Goal: Check status: Check status

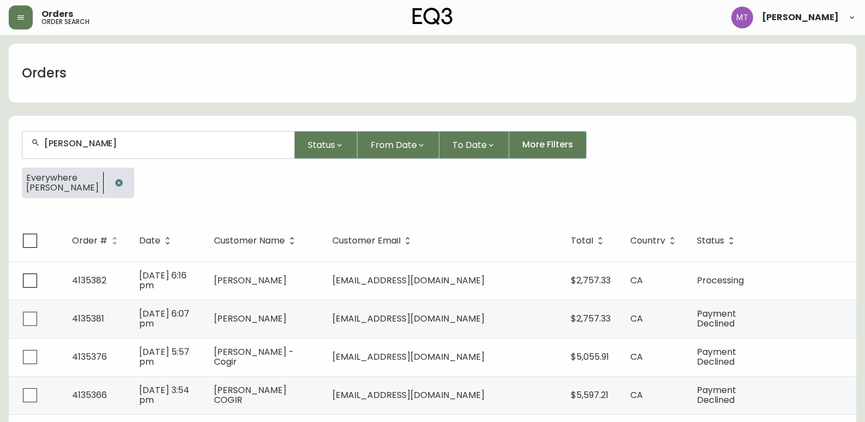
click at [115, 185] on icon "button" at bounding box center [118, 182] width 7 height 7
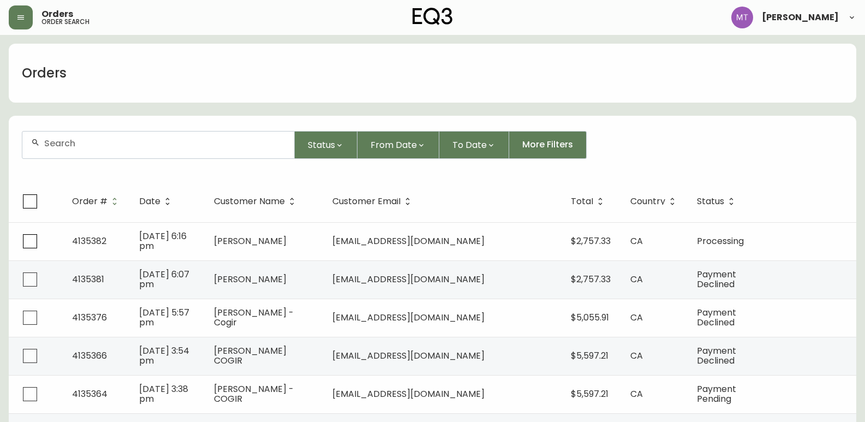
click at [85, 146] on input "text" at bounding box center [164, 143] width 241 height 10
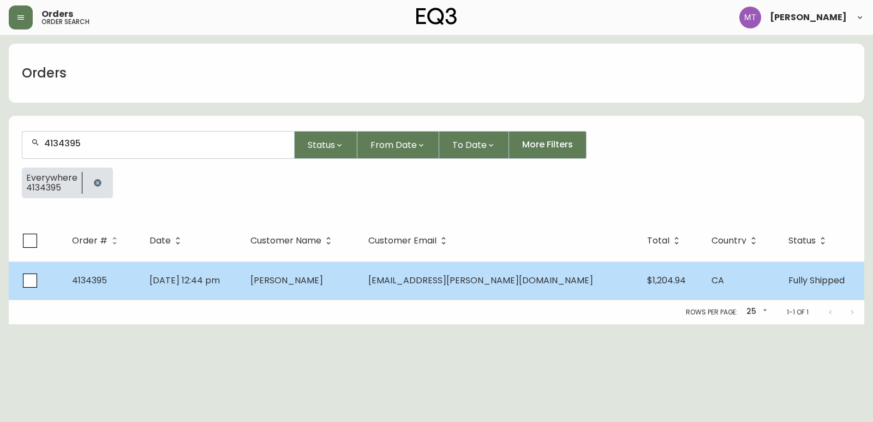
type input "4134395"
click at [360, 284] on td "[PERSON_NAME]" at bounding box center [301, 280] width 118 height 38
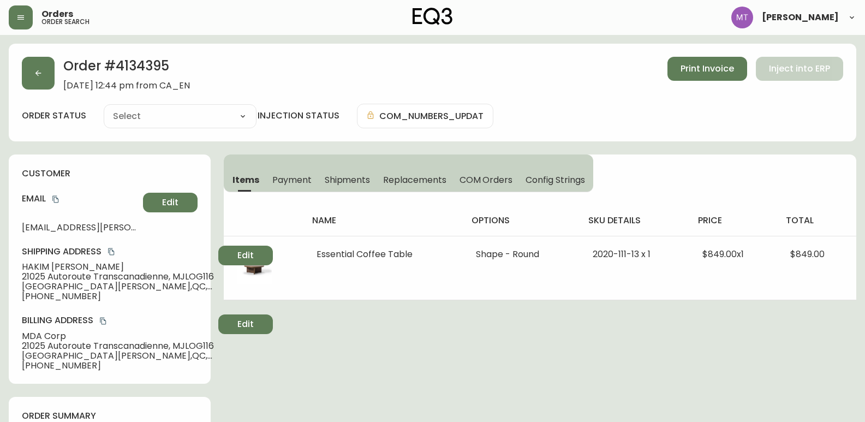
type input "Fully Shipped"
select select "FULLY_SHIPPED"
click at [354, 179] on span "Shipments" at bounding box center [348, 179] width 46 height 11
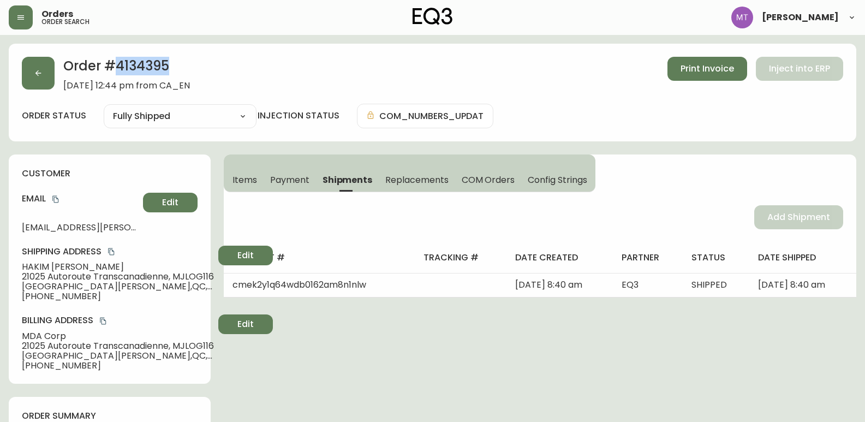
drag, startPoint x: 171, startPoint y: 65, endPoint x: 115, endPoint y: 66, distance: 56.2
click at [115, 66] on h2 "Order # 4134395" at bounding box center [126, 69] width 127 height 24
copy h2 "4134395"
drag, startPoint x: 80, startPoint y: 267, endPoint x: 11, endPoint y: 262, distance: 68.4
click at [11, 262] on div "customer Email [EMAIL_ADDRESS][PERSON_NAME][DOMAIN_NAME] Edit Shipping Address …" at bounding box center [110, 268] width 202 height 229
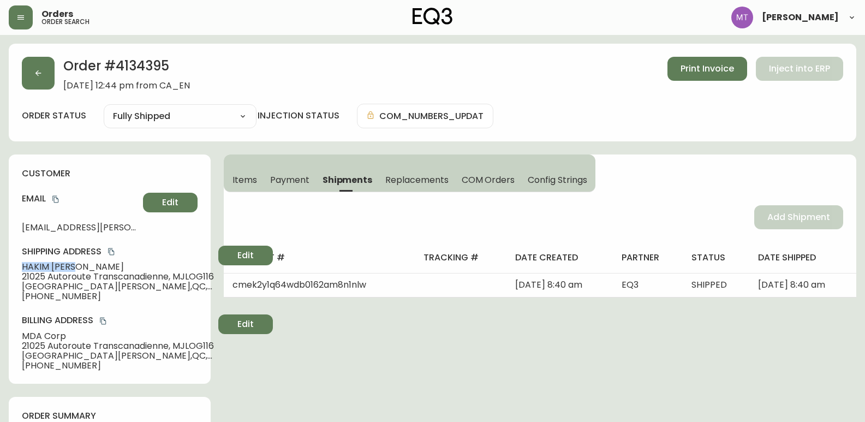
copy span "[PERSON_NAME]"
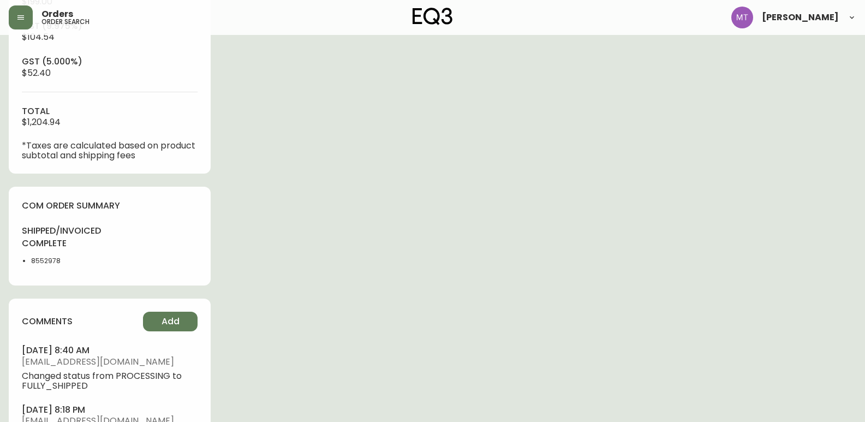
scroll to position [491, 0]
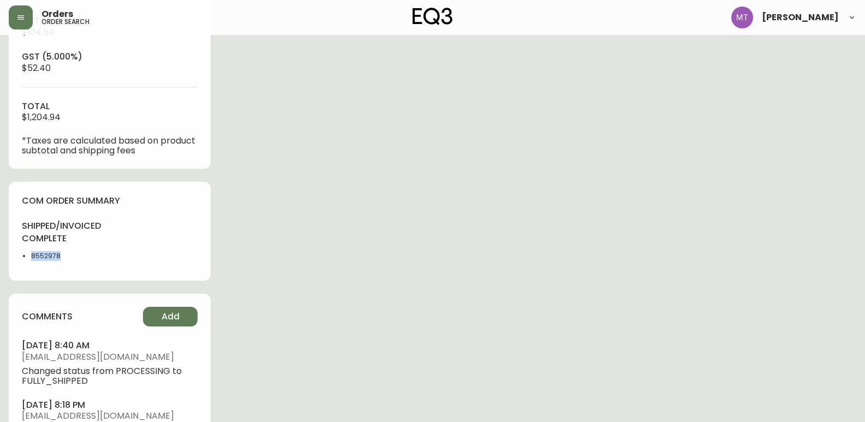
drag, startPoint x: 68, startPoint y: 255, endPoint x: 23, endPoint y: 253, distance: 44.3
click at [31, 253] on li "8552978" at bounding box center [67, 256] width 72 height 10
copy li "8552978"
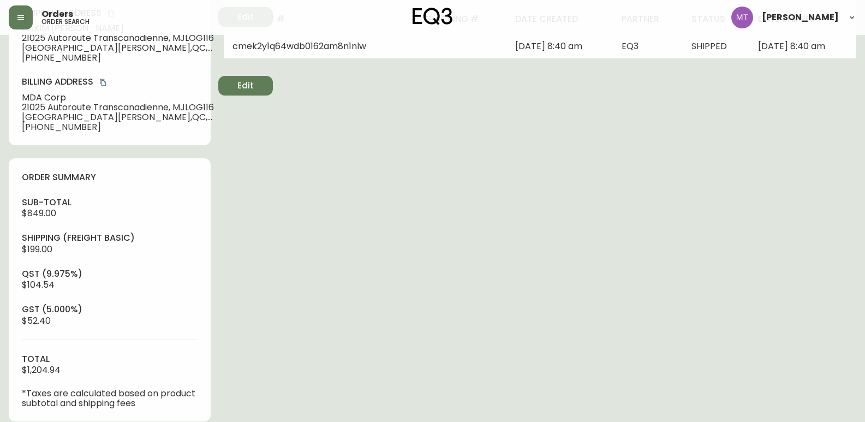
scroll to position [55, 0]
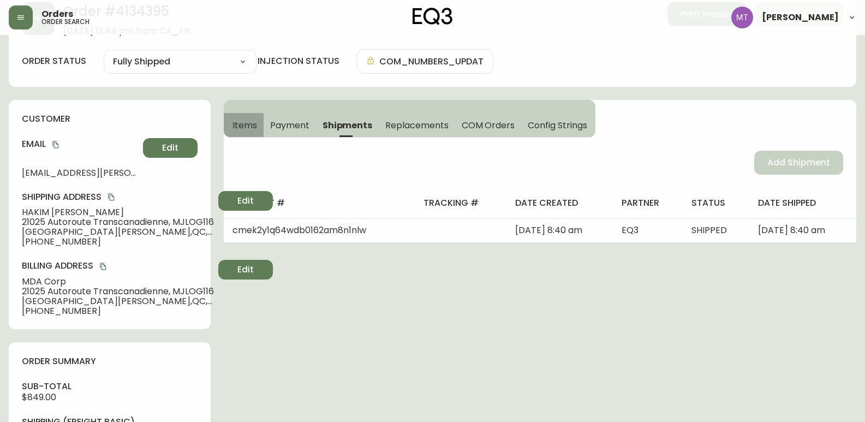
click at [242, 123] on span "Items" at bounding box center [244, 125] width 25 height 11
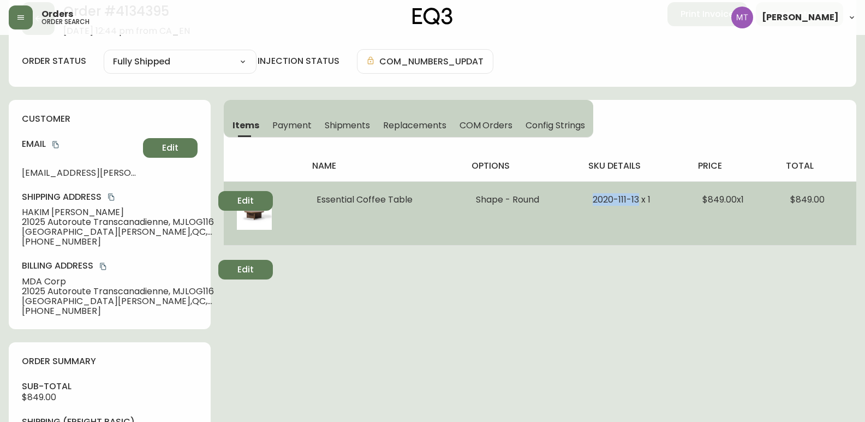
drag, startPoint x: 637, startPoint y: 203, endPoint x: 565, endPoint y: 207, distance: 72.1
click at [565, 207] on tr "Essential Coffee Table Shape - Round 2020-111-13 x 1 $849.00 x 1 $849.00" at bounding box center [540, 213] width 632 height 64
copy tr "2020-111-13"
